Goal: Information Seeking & Learning: Learn about a topic

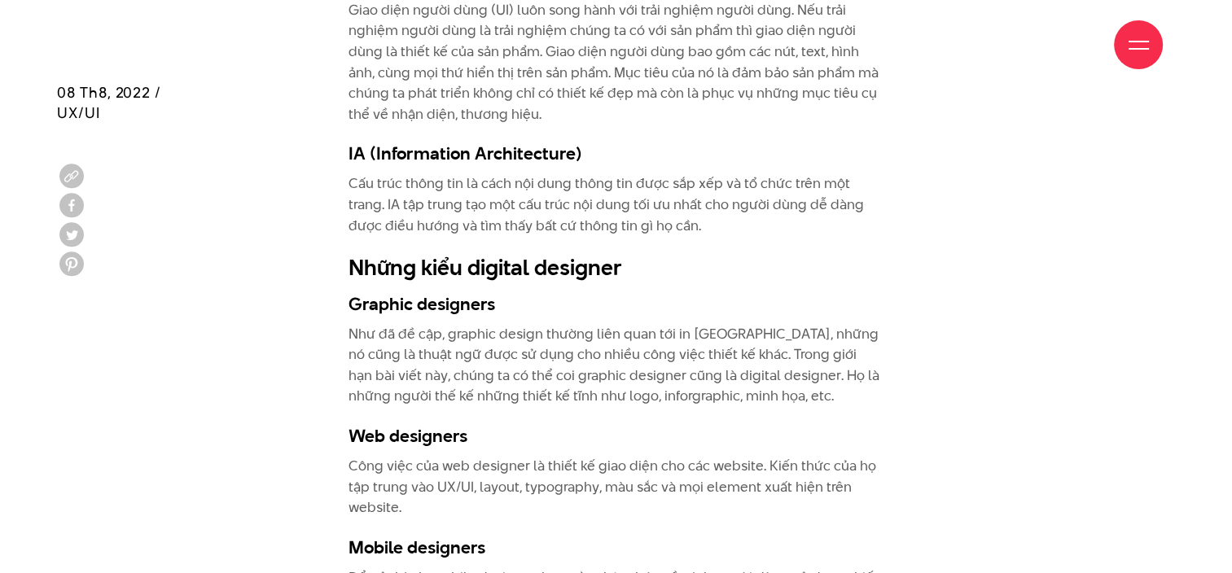
scroll to position [2281, 0]
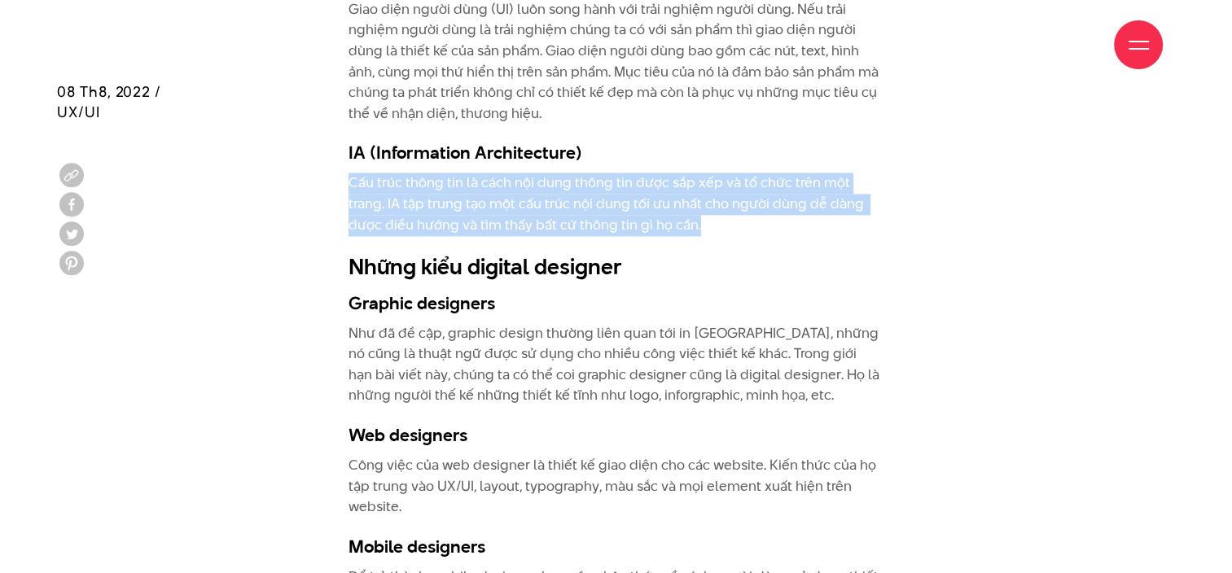
drag, startPoint x: 345, startPoint y: 180, endPoint x: 672, endPoint y: 232, distance: 331.6
click at [672, 232] on div "Ngày nay, khi chúng ta nói về graphic design chúng ta sẽ nghĩ tới in ấn, trong …" at bounding box center [616, 527] width 560 height 2693
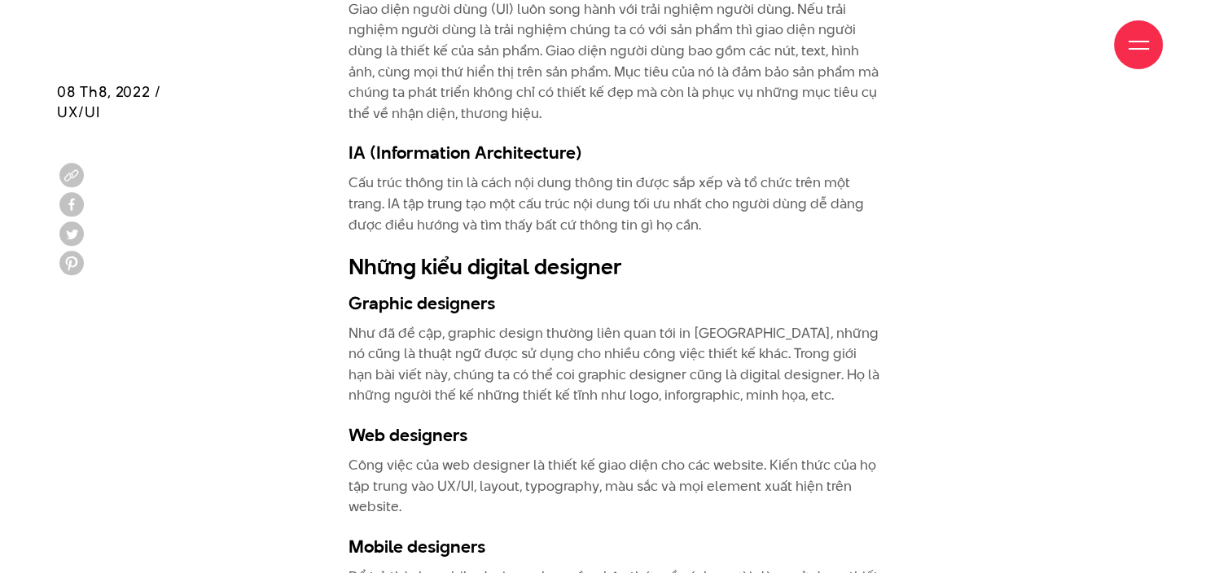
drag, startPoint x: 672, startPoint y: 232, endPoint x: 608, endPoint y: 318, distance: 107.7
click at [629, 305] on h3 "Graphic designers" at bounding box center [616, 303] width 535 height 24
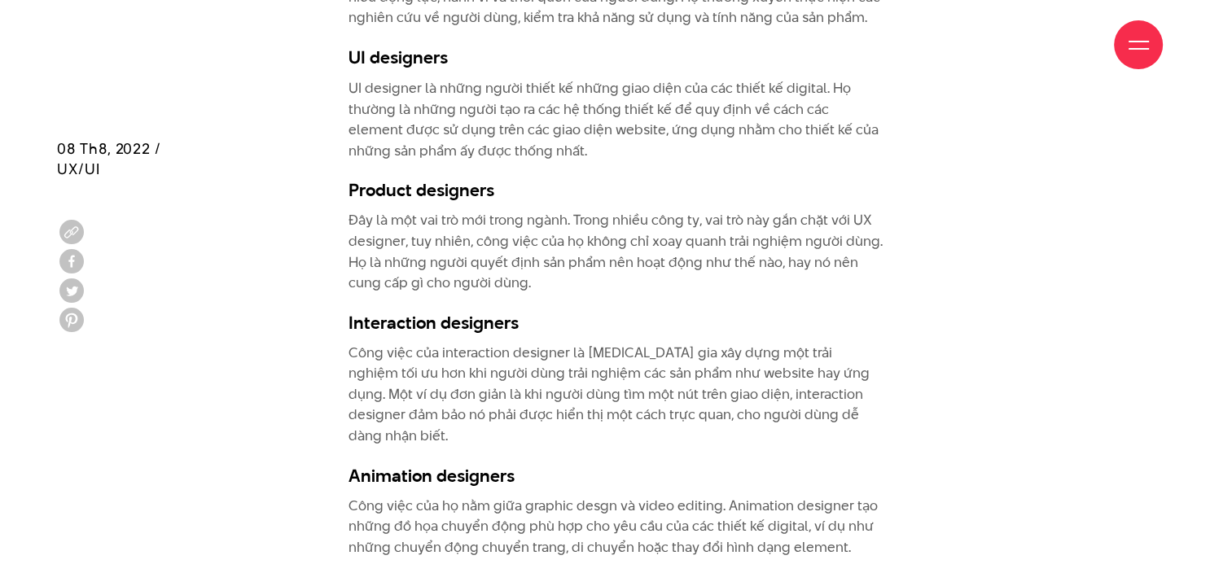
scroll to position [3095, 0]
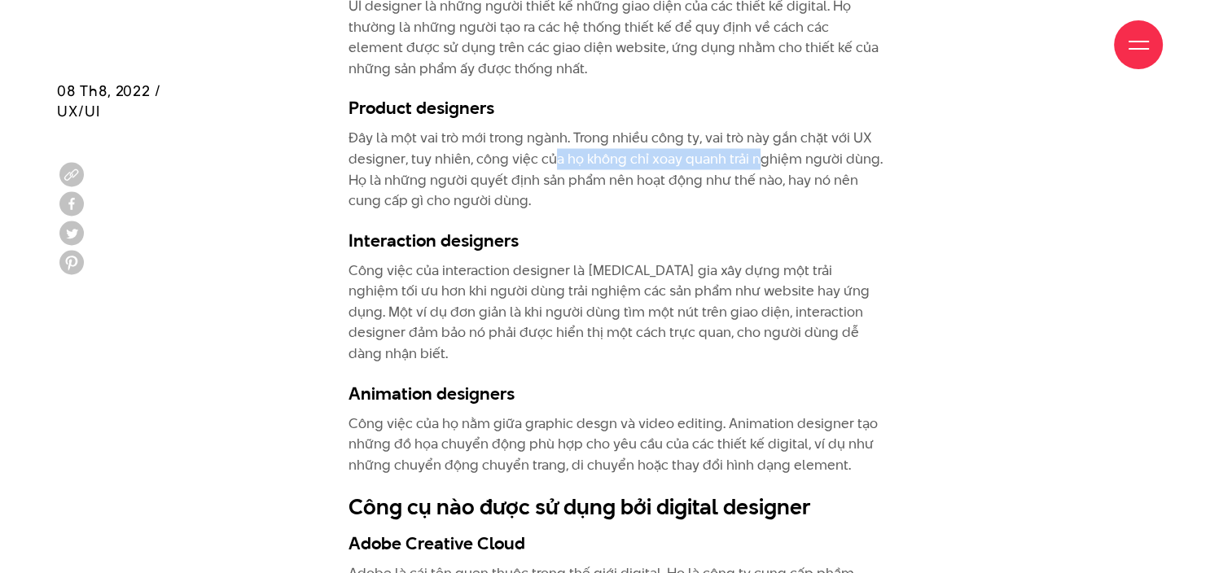
drag, startPoint x: 720, startPoint y: 156, endPoint x: 746, endPoint y: 160, distance: 26.4
click at [746, 160] on p "Đây là một vai trò mới trong ngành. Trong nhiều công ty, vai trò này gắn chặt v…" at bounding box center [616, 169] width 535 height 83
drag, startPoint x: 746, startPoint y: 160, endPoint x: 552, endPoint y: 193, distance: 196.7
click at [552, 193] on p "Đây là một vai trò mới trong ngành. Trong nhiều công ty, vai trò này gắn chặt v…" at bounding box center [616, 169] width 535 height 83
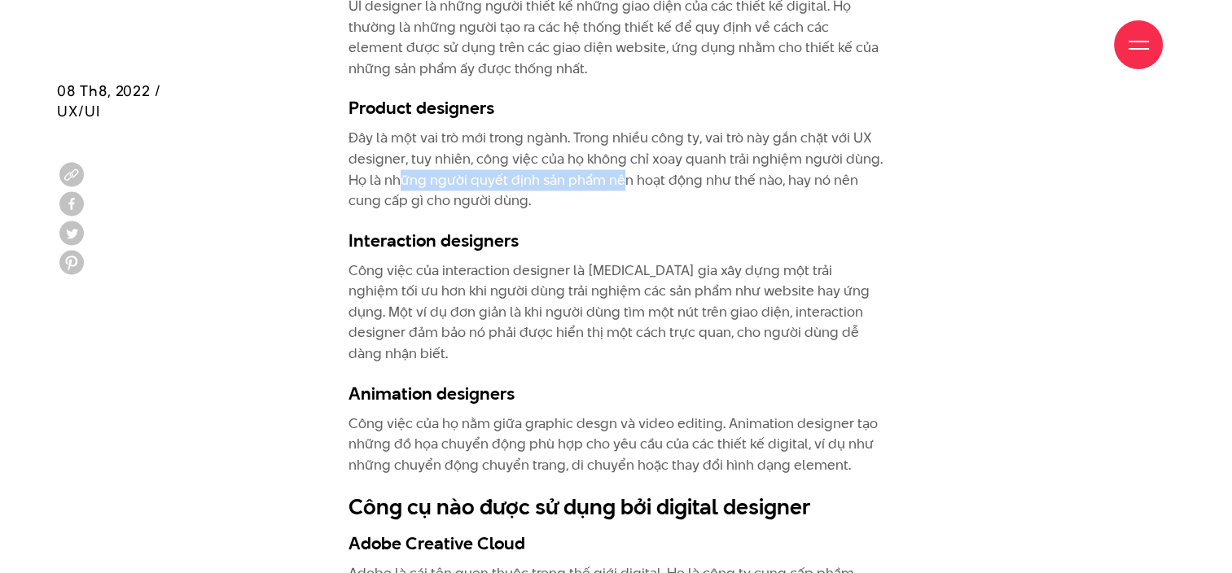
drag, startPoint x: 520, startPoint y: 175, endPoint x: 622, endPoint y: 178, distance: 101.8
click at [622, 178] on p "Đây là một vai trò mới trong ngành. Trong nhiều công ty, vai trò này gắn chặt v…" at bounding box center [616, 169] width 535 height 83
drag, startPoint x: 622, startPoint y: 178, endPoint x: 521, endPoint y: 251, distance: 124.8
click at [547, 244] on h3 "Interaction designers" at bounding box center [616, 240] width 535 height 24
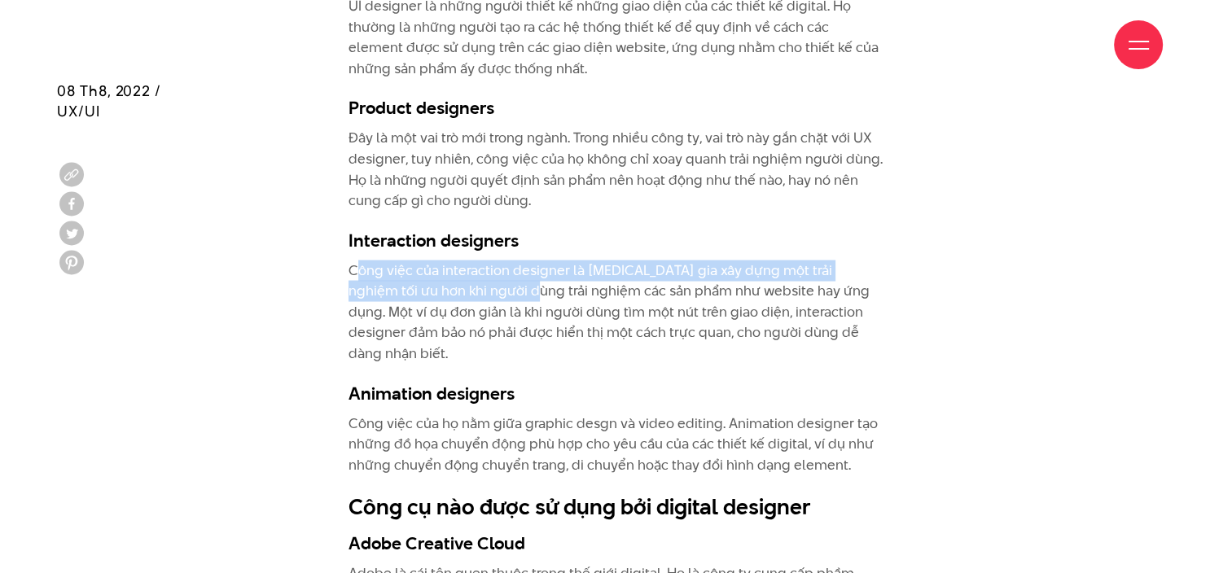
drag, startPoint x: 362, startPoint y: 267, endPoint x: 482, endPoint y: 284, distance: 121.8
click at [482, 284] on p "Công việc của interaction designer là [MEDICAL_DATA] gia xây dựng một trải nghi…" at bounding box center [616, 313] width 535 height 104
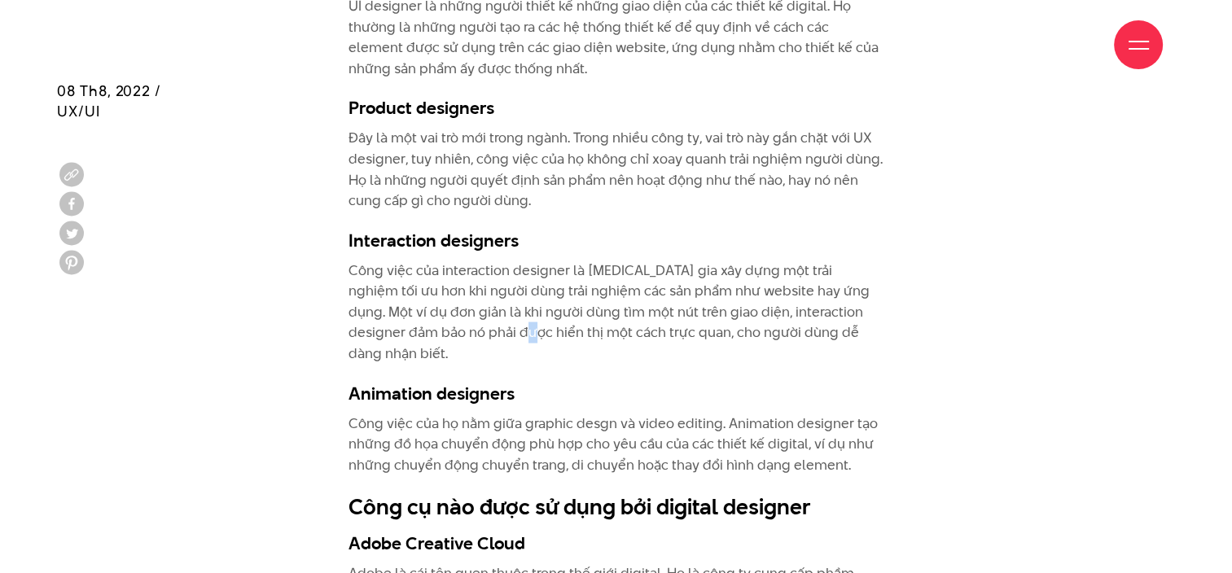
drag, startPoint x: 482, startPoint y: 284, endPoint x: 406, endPoint y: 323, distance: 86.0
click at [433, 323] on p "Công việc của interaction designer là [MEDICAL_DATA] gia xây dựng một trải nghi…" at bounding box center [616, 313] width 535 height 104
click at [349, 268] on p "Công việc của interaction designer là [MEDICAL_DATA] gia xây dựng một trải nghi…" at bounding box center [616, 313] width 535 height 104
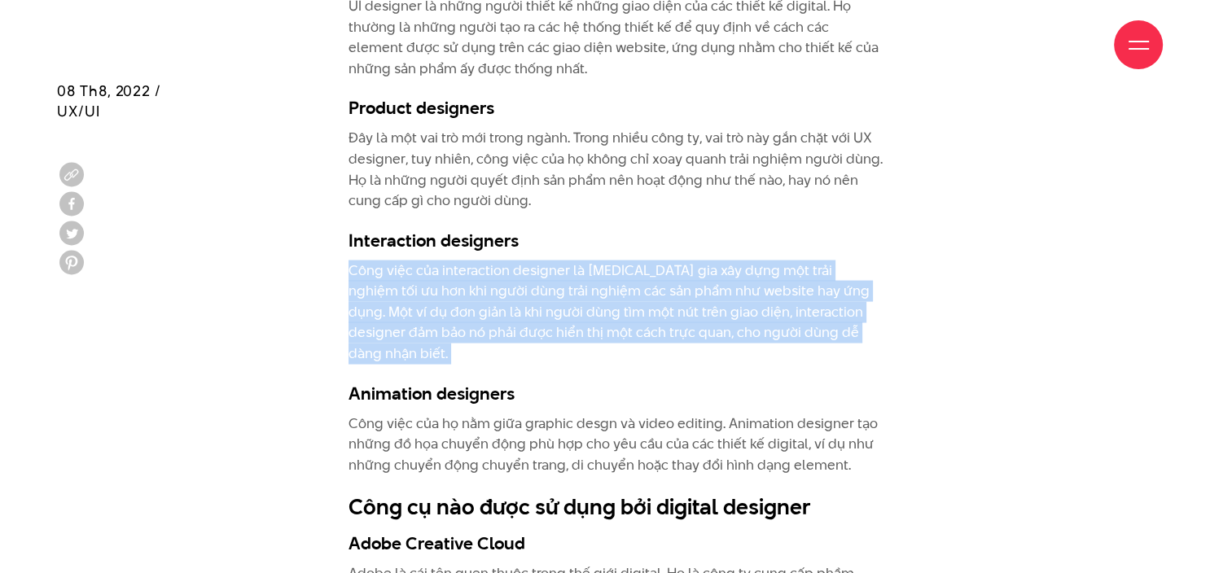
drag, startPoint x: 371, startPoint y: 272, endPoint x: 841, endPoint y: 331, distance: 472.8
click at [841, 331] on p "Công việc của interaction designer là [MEDICAL_DATA] gia xây dựng một trải nghi…" at bounding box center [616, 313] width 535 height 104
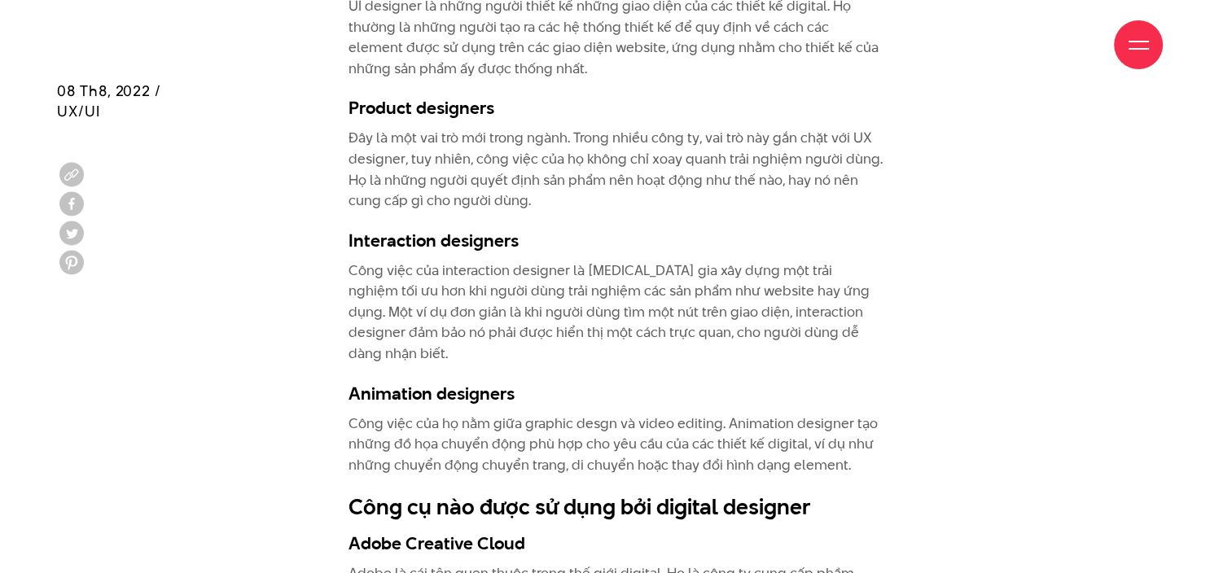
drag, startPoint x: 841, startPoint y: 331, endPoint x: 700, endPoint y: 368, distance: 145.0
click at [700, 381] on h3 "Animation designers" at bounding box center [616, 393] width 535 height 24
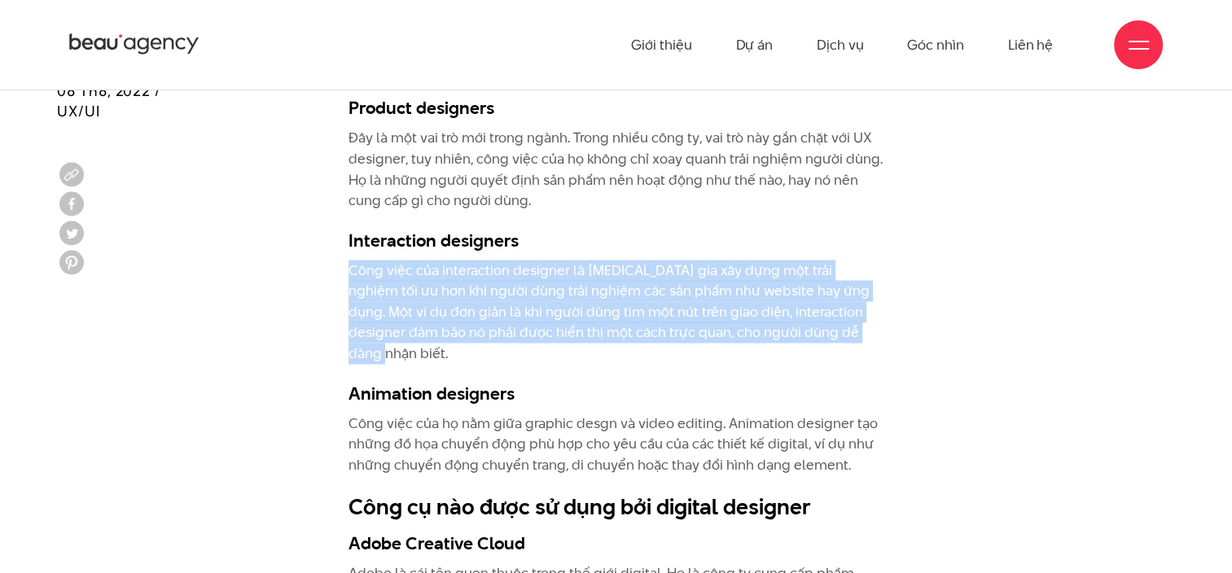
drag, startPoint x: 831, startPoint y: 332, endPoint x: 332, endPoint y: 259, distance: 503.7
drag, startPoint x: 332, startPoint y: 259, endPoint x: 404, endPoint y: 288, distance: 77.1
click at [404, 288] on p "Công việc của interaction designer là [MEDICAL_DATA] gia xây dựng một trải nghi…" at bounding box center [616, 313] width 535 height 104
click at [391, 280] on p "Công việc của interaction designer là [MEDICAL_DATA] gia xây dựng một trải nghi…" at bounding box center [616, 313] width 535 height 104
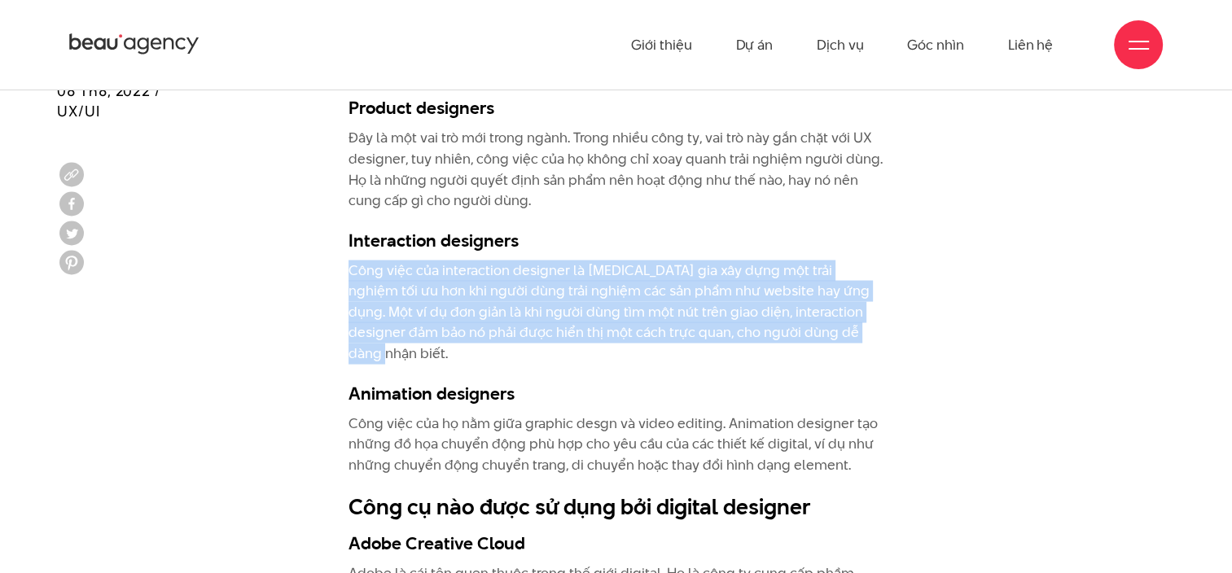
drag, startPoint x: 340, startPoint y: 270, endPoint x: 867, endPoint y: 337, distance: 532.0
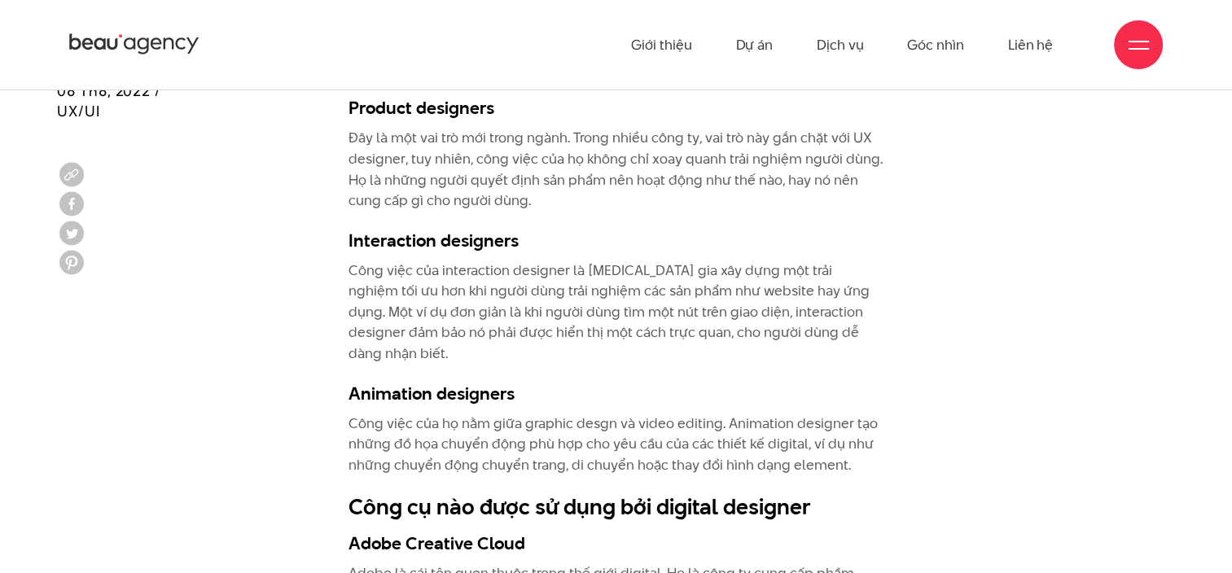
drag, startPoint x: 867, startPoint y: 337, endPoint x: 710, endPoint y: 348, distance: 157.6
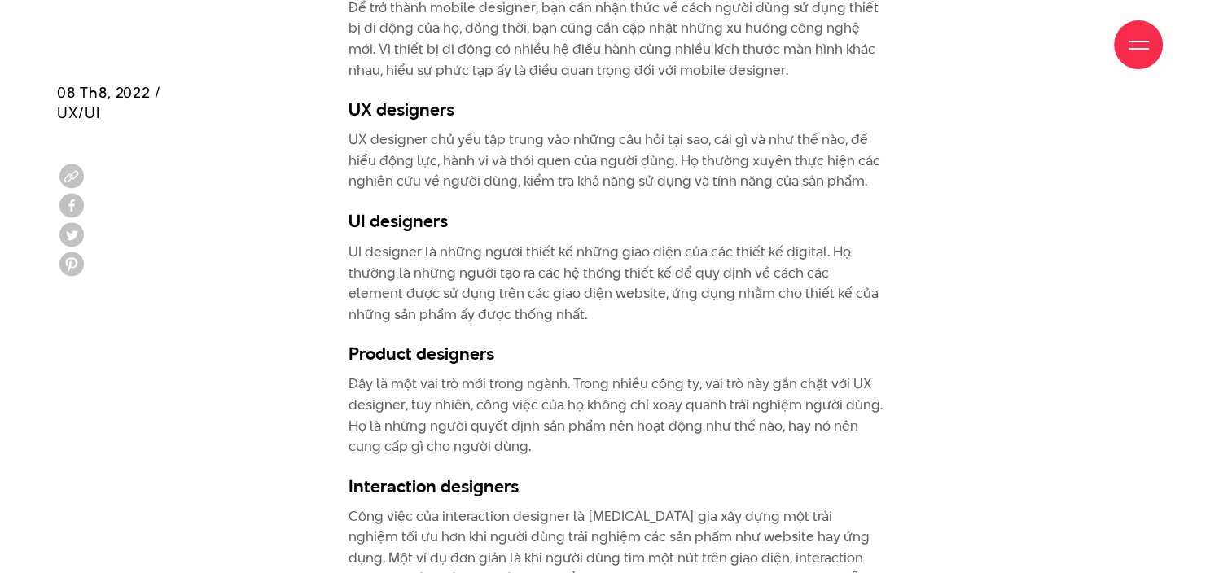
scroll to position [2851, 0]
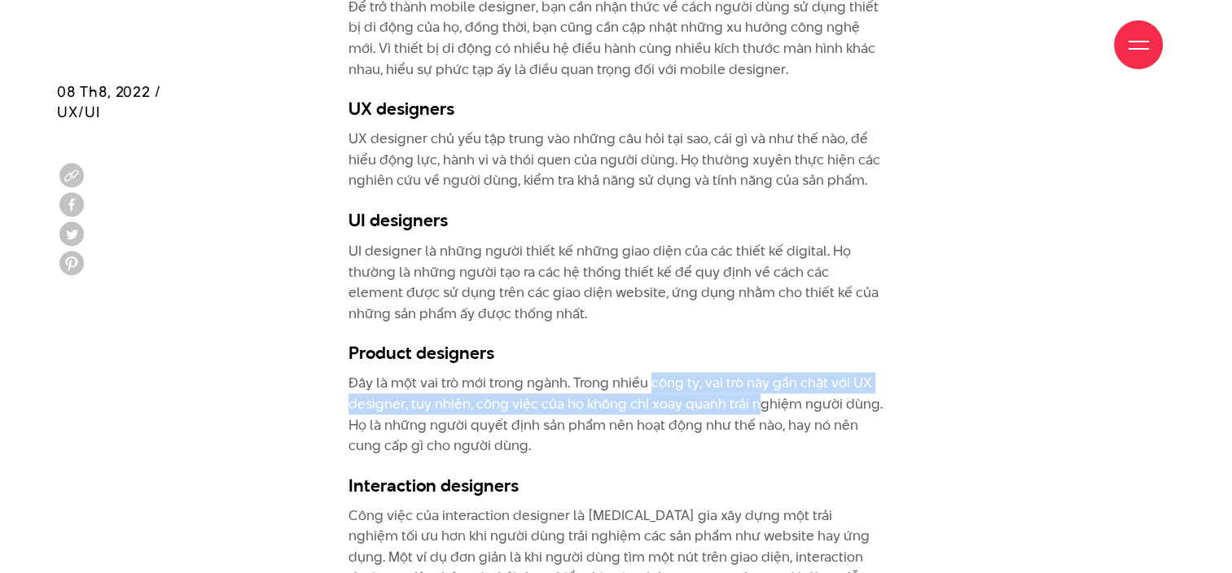
drag, startPoint x: 652, startPoint y: 391, endPoint x: 753, endPoint y: 403, distance: 100.9
click at [753, 403] on p "Đây là một vai trò mới trong ngành. Trong nhiều công ty, vai trò này gắn chặt v…" at bounding box center [616, 413] width 535 height 83
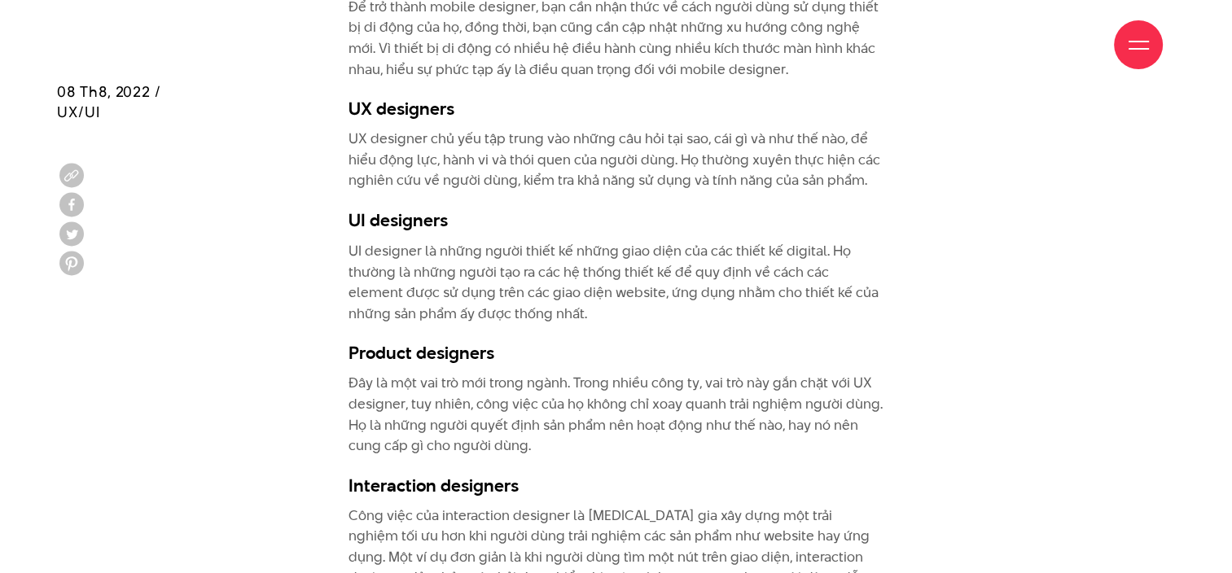
drag, startPoint x: 753, startPoint y: 403, endPoint x: 662, endPoint y: 437, distance: 96.7
click at [667, 437] on p "Đây là một vai trò mới trong ngành. Trong nhiều công ty, vai trò này gắn chặt v…" at bounding box center [616, 413] width 535 height 83
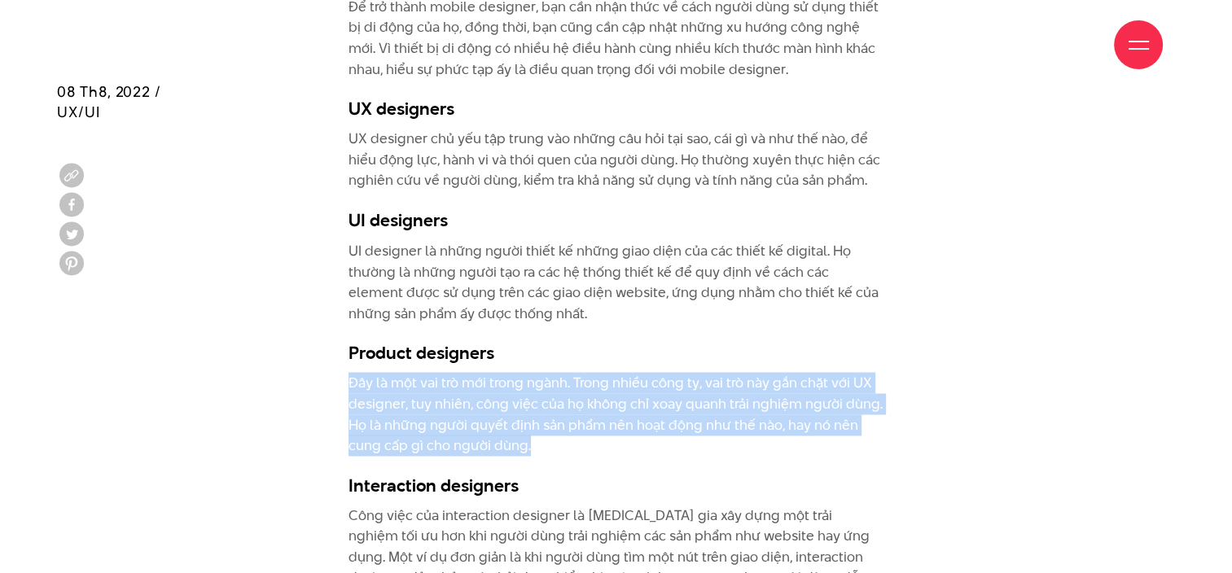
drag, startPoint x: 582, startPoint y: 435, endPoint x: 333, endPoint y: 375, distance: 255.6
drag, startPoint x: 333, startPoint y: 375, endPoint x: 485, endPoint y: 393, distance: 153.4
click at [451, 396] on p "Đây là một vai trò mới trong ngành. Trong nhiều công ty, vai trò này gắn chặt v…" at bounding box center [616, 413] width 535 height 83
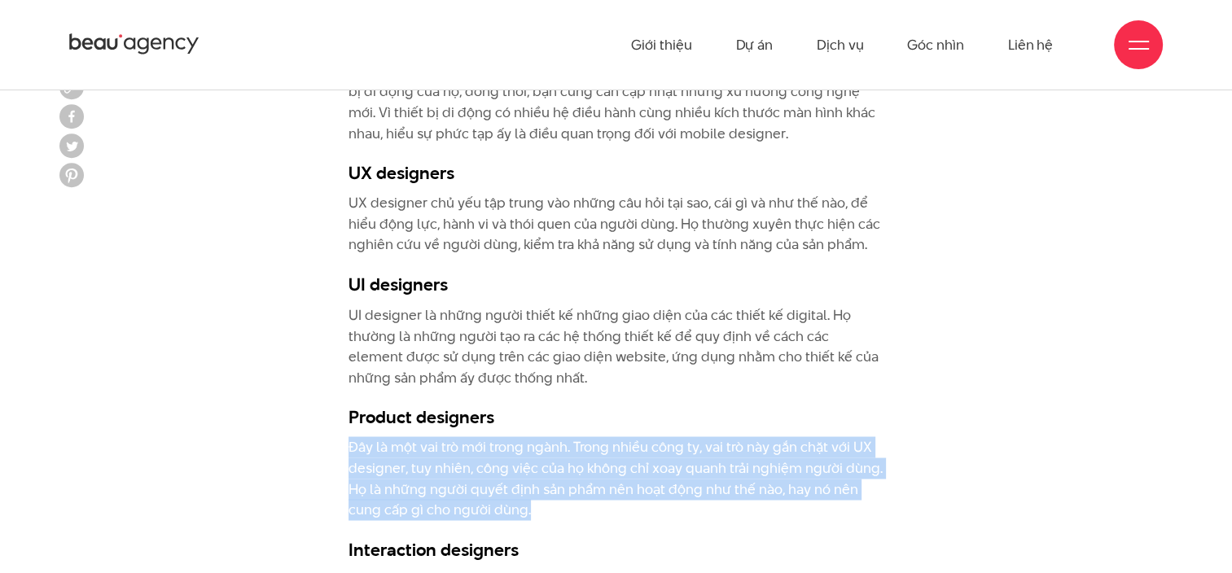
scroll to position [2688, 0]
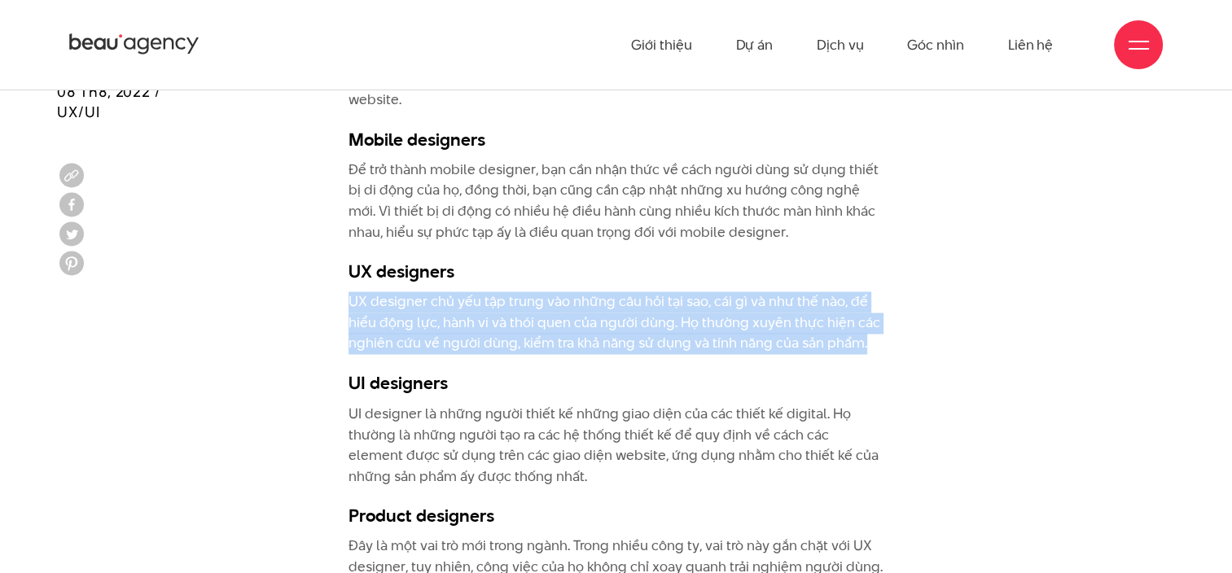
drag, startPoint x: 353, startPoint y: 300, endPoint x: 863, endPoint y: 345, distance: 512.7
click at [863, 345] on p "UX designer chủ yếu tập trung vào những câu hỏi tại sao, cái gì và như thế nào,…" at bounding box center [616, 323] width 535 height 63
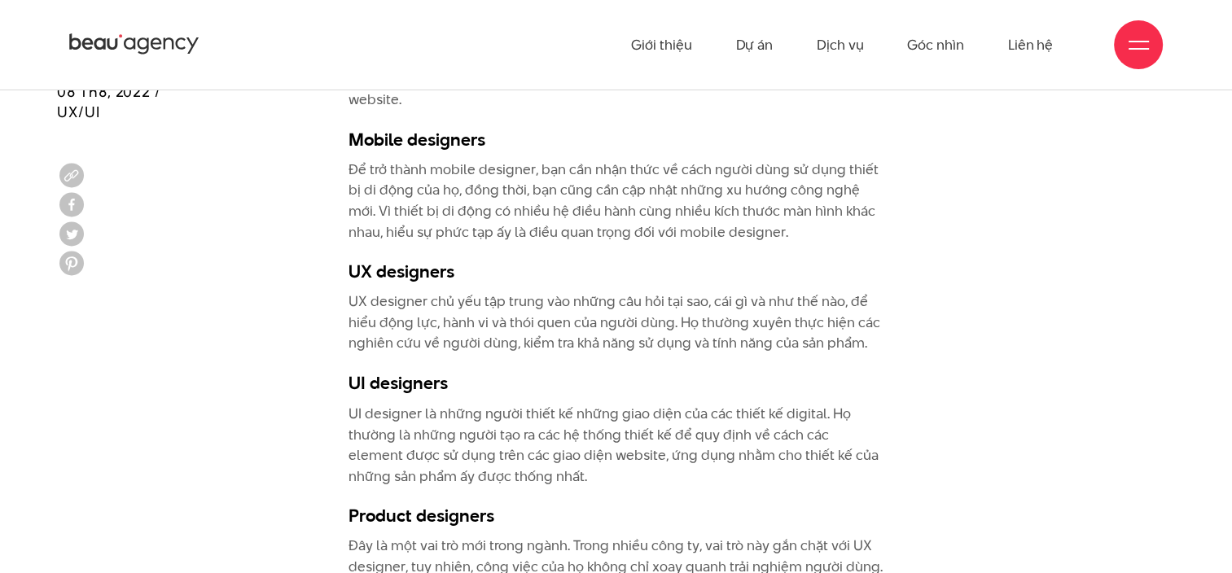
drag, startPoint x: 863, startPoint y: 345, endPoint x: 644, endPoint y: 435, distance: 237.0
click at [672, 419] on p "UI designer là những người thiết kế những giao diện của các thiết kế digital. H…" at bounding box center [616, 444] width 535 height 83
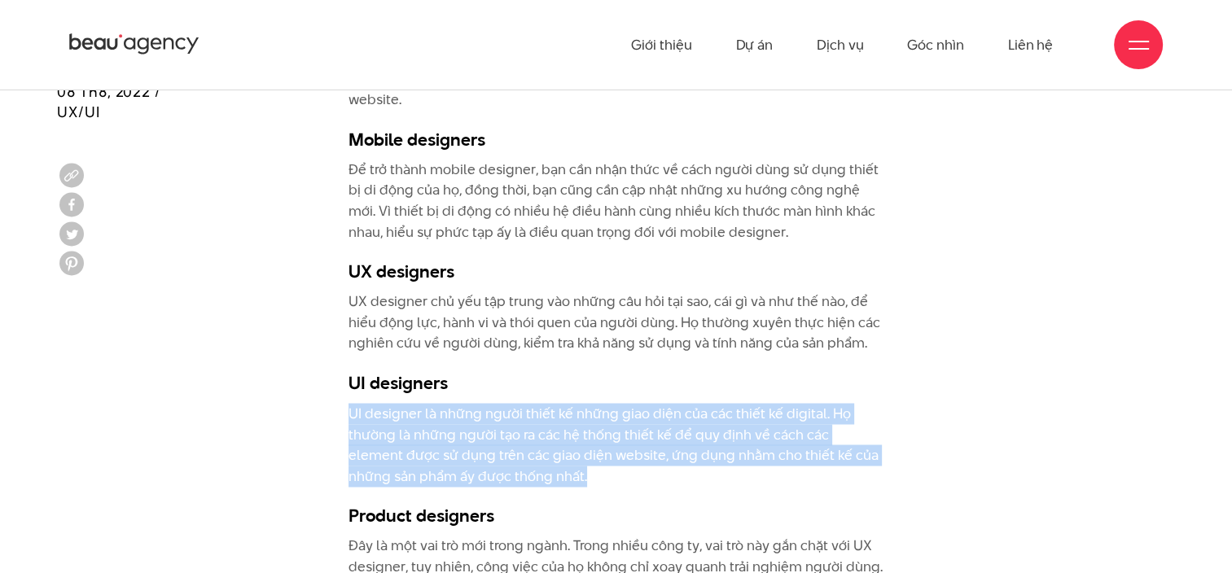
drag, startPoint x: 352, startPoint y: 410, endPoint x: 590, endPoint y: 473, distance: 246.2
click at [590, 473] on p "UI designer là những người thiết kế những giao diện của các thiết kế digital. H…" at bounding box center [616, 444] width 535 height 83
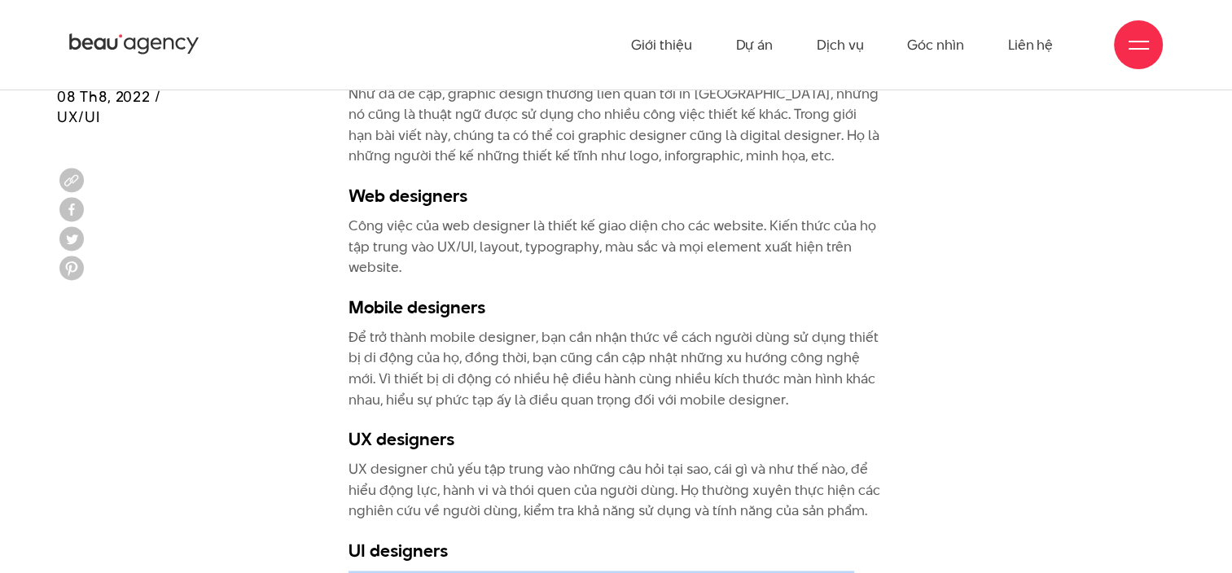
scroll to position [2444, 0]
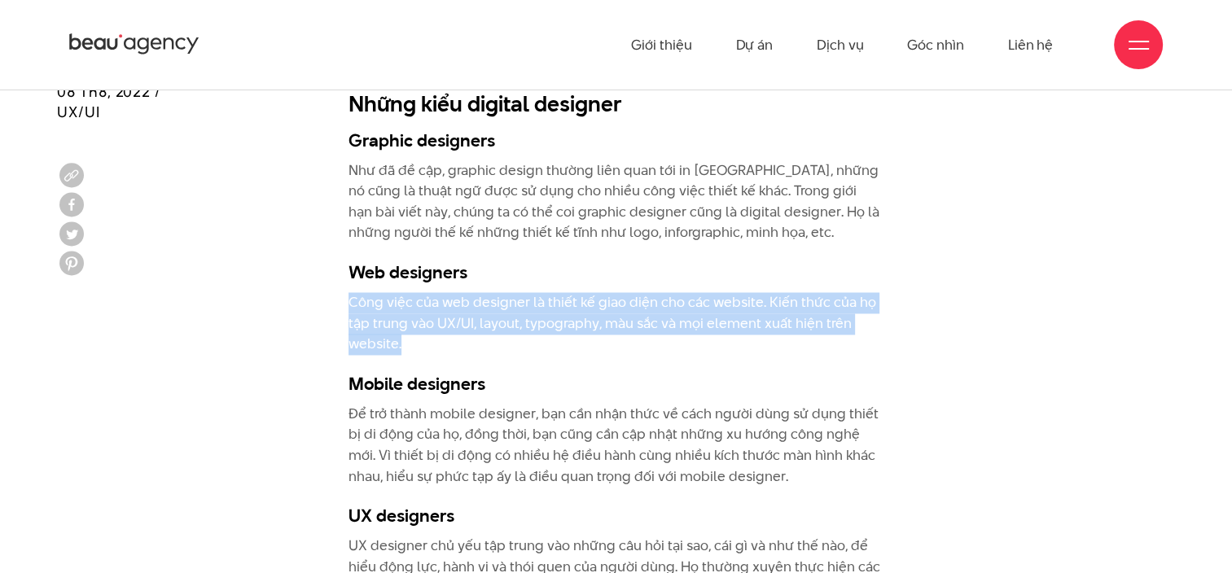
drag, startPoint x: 381, startPoint y: 330, endPoint x: 346, endPoint y: 303, distance: 44.2
click at [346, 303] on div "Ngày nay, khi chúng ta nói về graphic design chúng ta sẽ nghĩ tới in ấn, trong …" at bounding box center [616, 364] width 560 height 2693
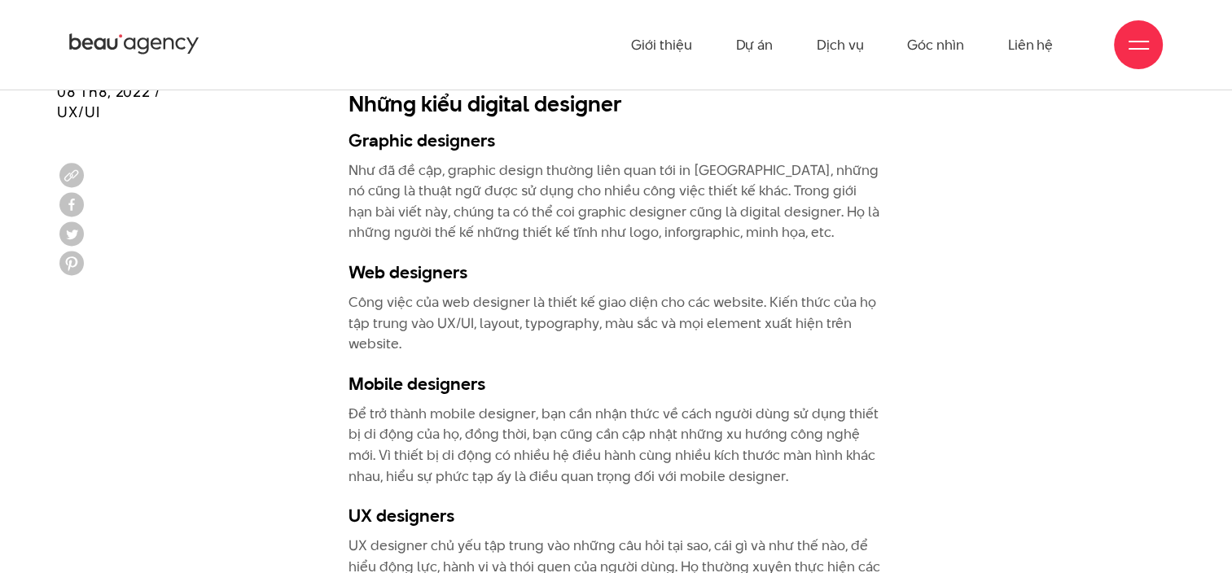
drag, startPoint x: 346, startPoint y: 303, endPoint x: 463, endPoint y: 357, distance: 129.0
click at [464, 362] on div "Ngày nay, khi chúng ta nói về graphic design chúng ta sẽ nghĩ tới in ấn, trong …" at bounding box center [616, 356] width 535 height 2677
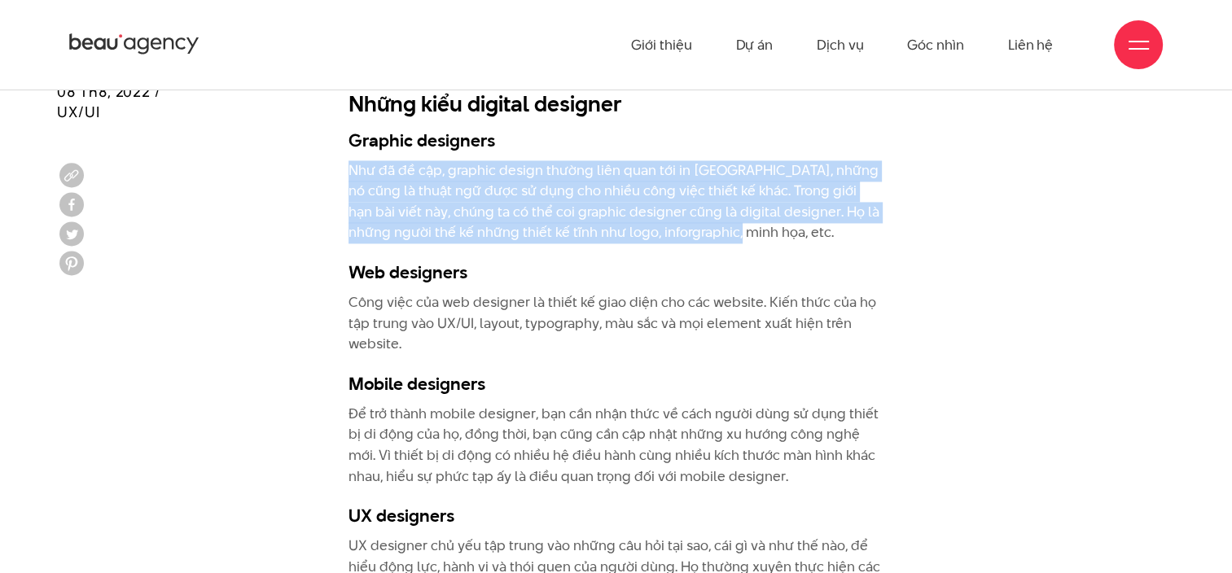
drag, startPoint x: 749, startPoint y: 234, endPoint x: 350, endPoint y: 176, distance: 402.5
click at [350, 176] on p "Như đã đề cập, graphic design thường liên quan tới in [GEOGRAPHIC_DATA], những …" at bounding box center [616, 201] width 535 height 83
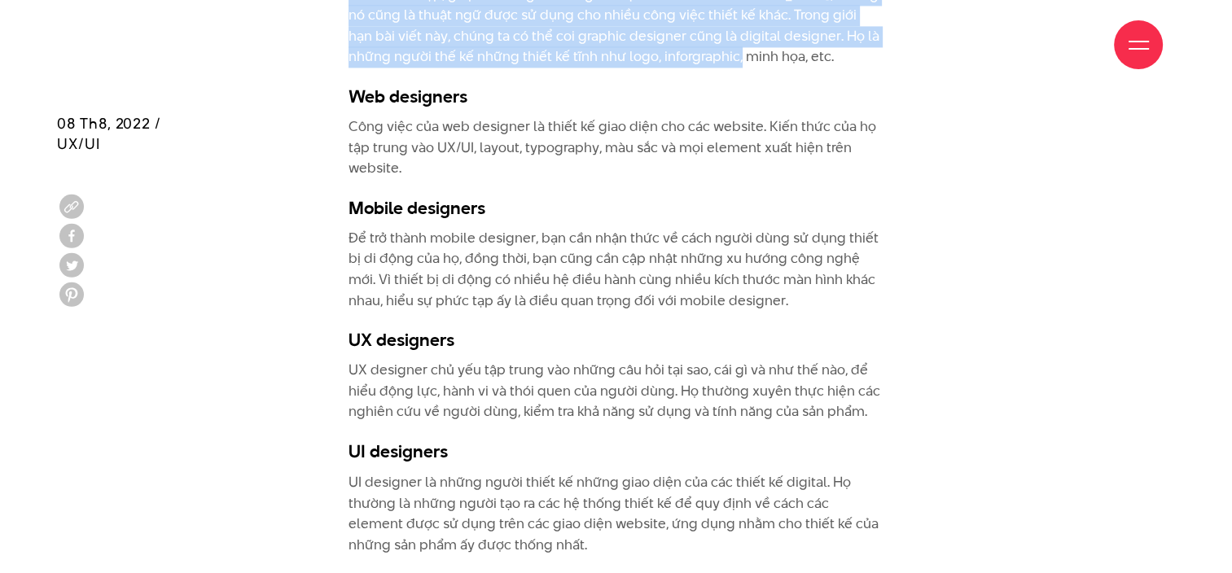
scroll to position [2606, 0]
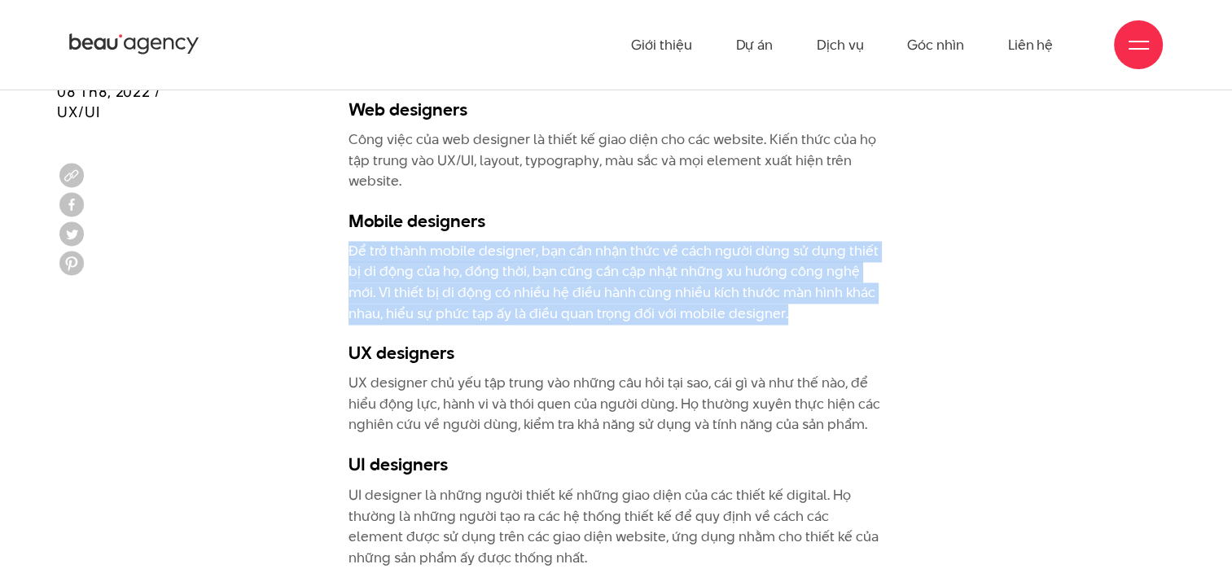
drag, startPoint x: 580, startPoint y: 308, endPoint x: 291, endPoint y: 257, distance: 293.5
click at [291, 257] on div "Ngày nay, khi chúng ta nói về graphic design chúng ta sẽ nghĩ tới in ấn, trong …" at bounding box center [616, 202] width 1118 height 2693
drag, startPoint x: 291, startPoint y: 257, endPoint x: 627, endPoint y: 284, distance: 337.5
click at [627, 284] on p "Để trở thành mobile designer, bạn cần nhận thức về cách người dùng sử dụng thiế…" at bounding box center [616, 282] width 535 height 83
click at [657, 287] on p "Để trở thành mobile designer, bạn cần nhận thức về cách người dùng sử dụng thiế…" at bounding box center [616, 282] width 535 height 83
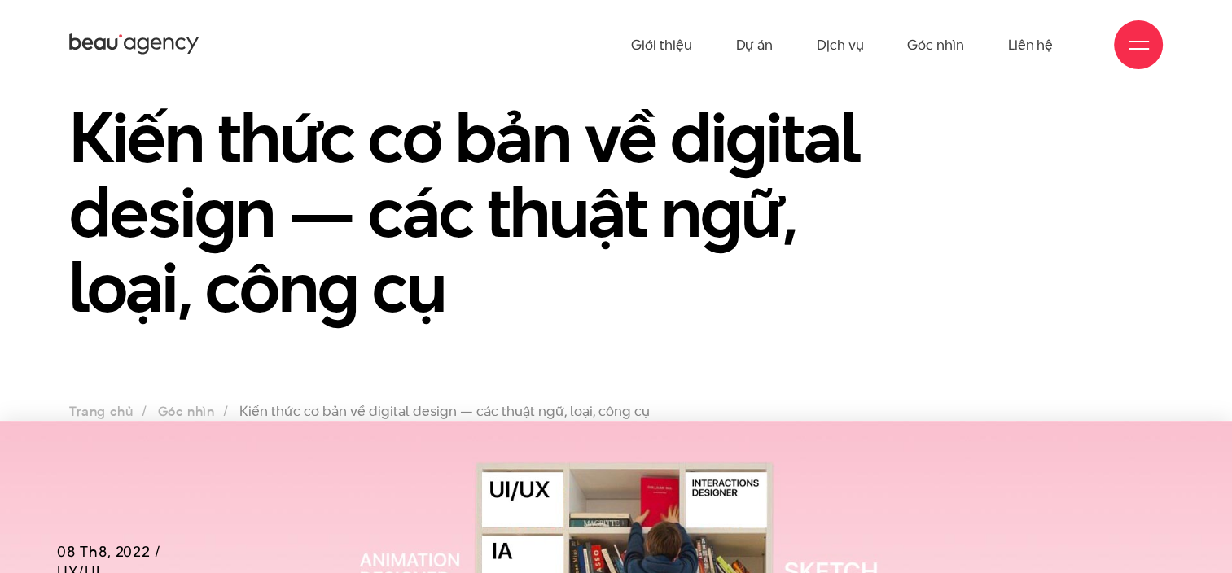
scroll to position [0, 0]
